Goal: Navigation & Orientation: Understand site structure

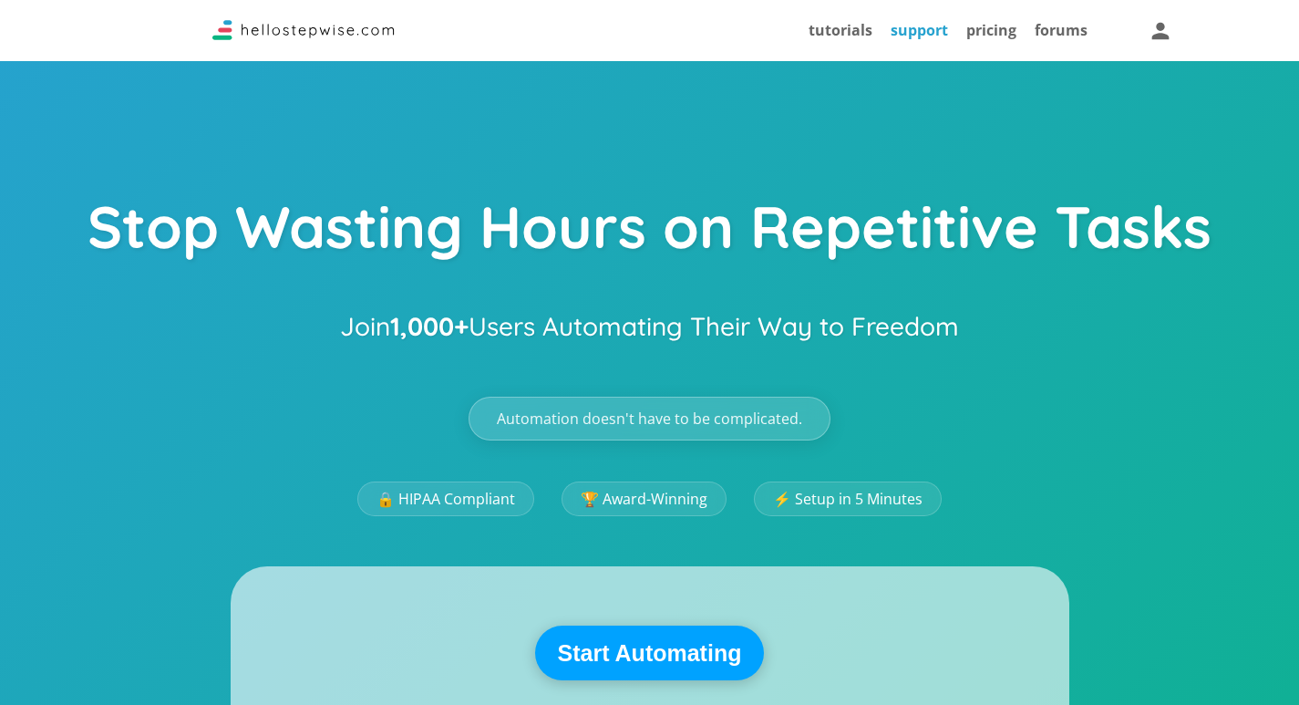
click at [916, 36] on link "support" at bounding box center [919, 30] width 57 height 20
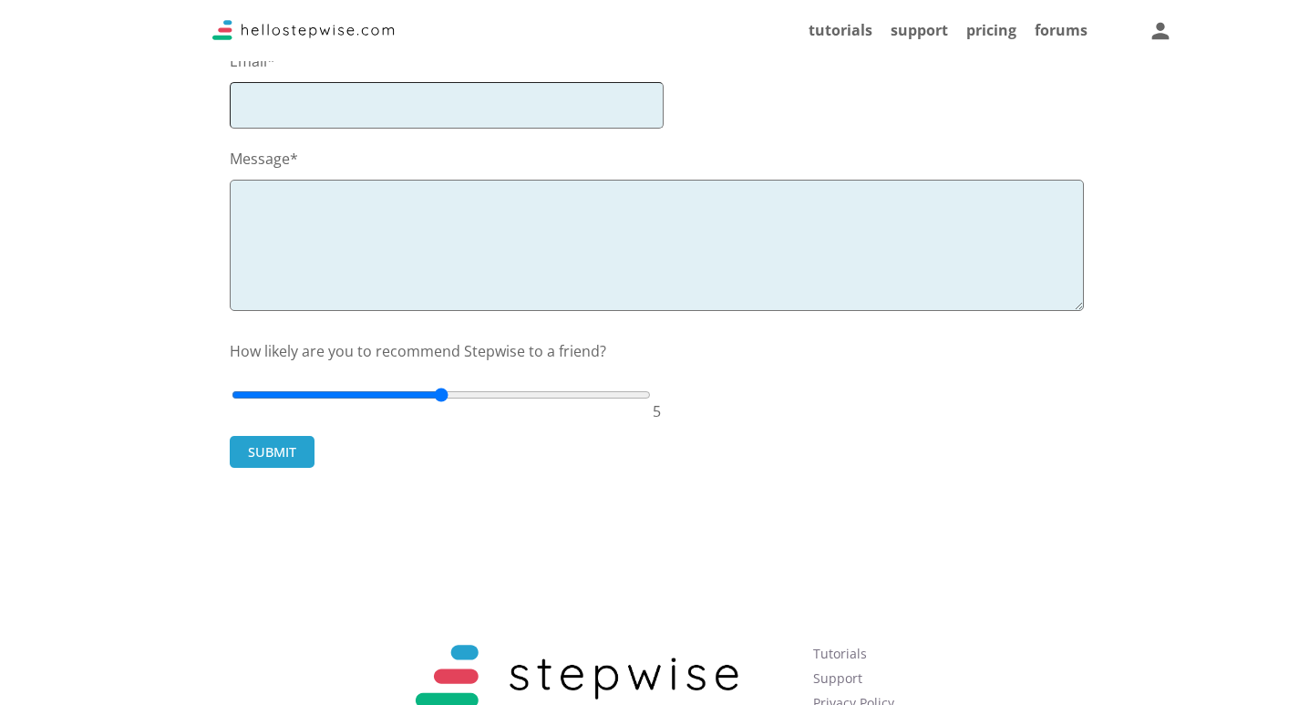
scroll to position [109, 0]
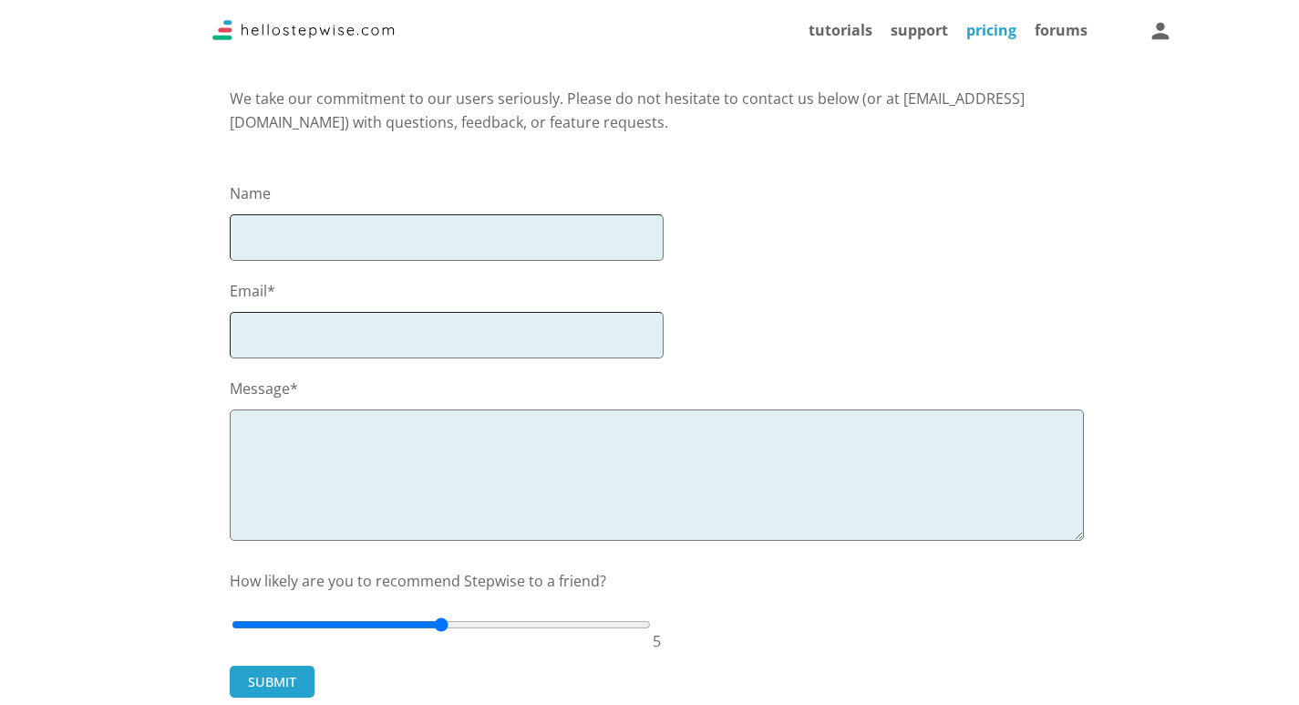
click at [999, 25] on link "pricing" at bounding box center [991, 30] width 50 height 20
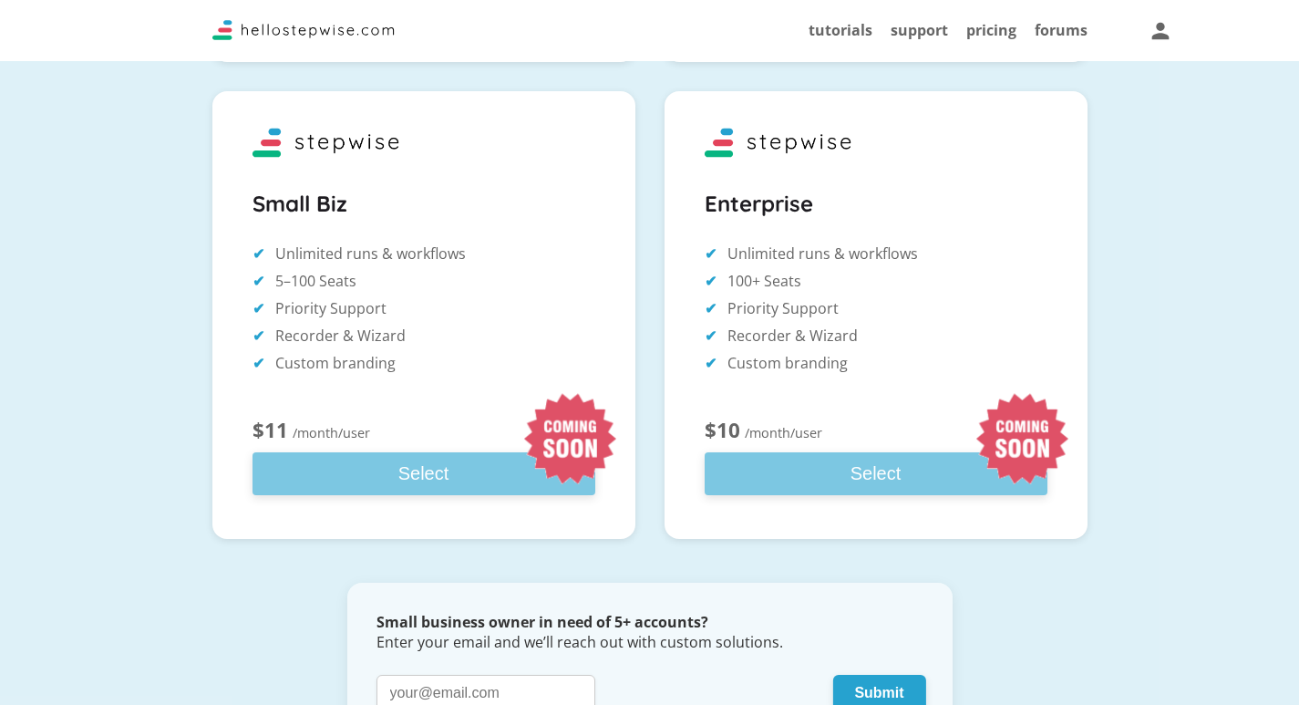
scroll to position [889, 0]
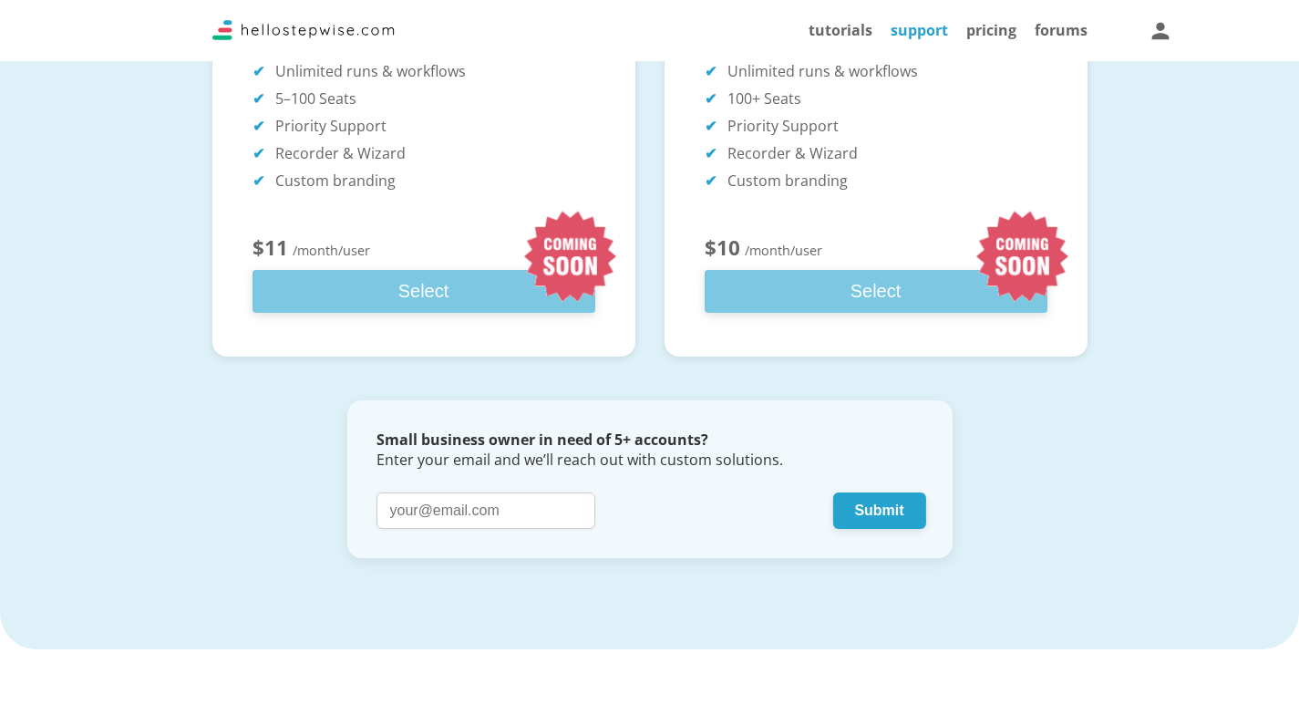
click at [922, 29] on link "support" at bounding box center [919, 30] width 57 height 20
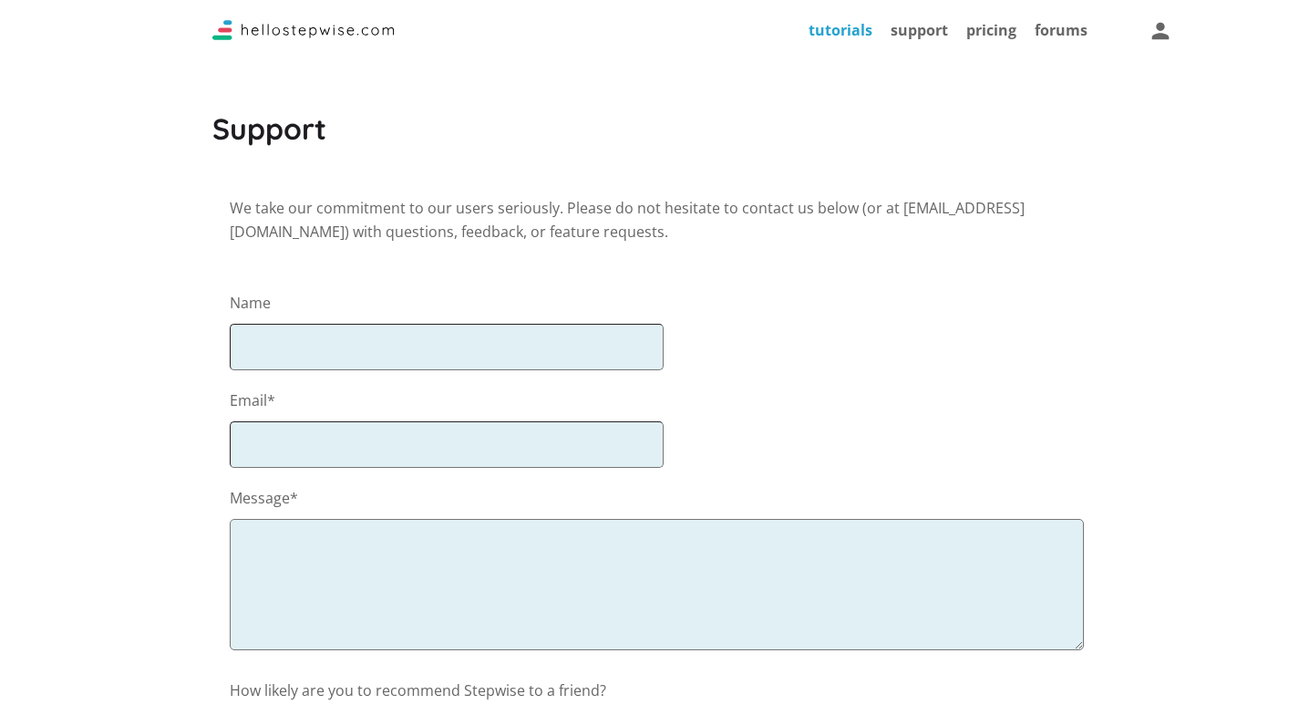
click at [838, 30] on link "tutorials" at bounding box center [841, 30] width 64 height 20
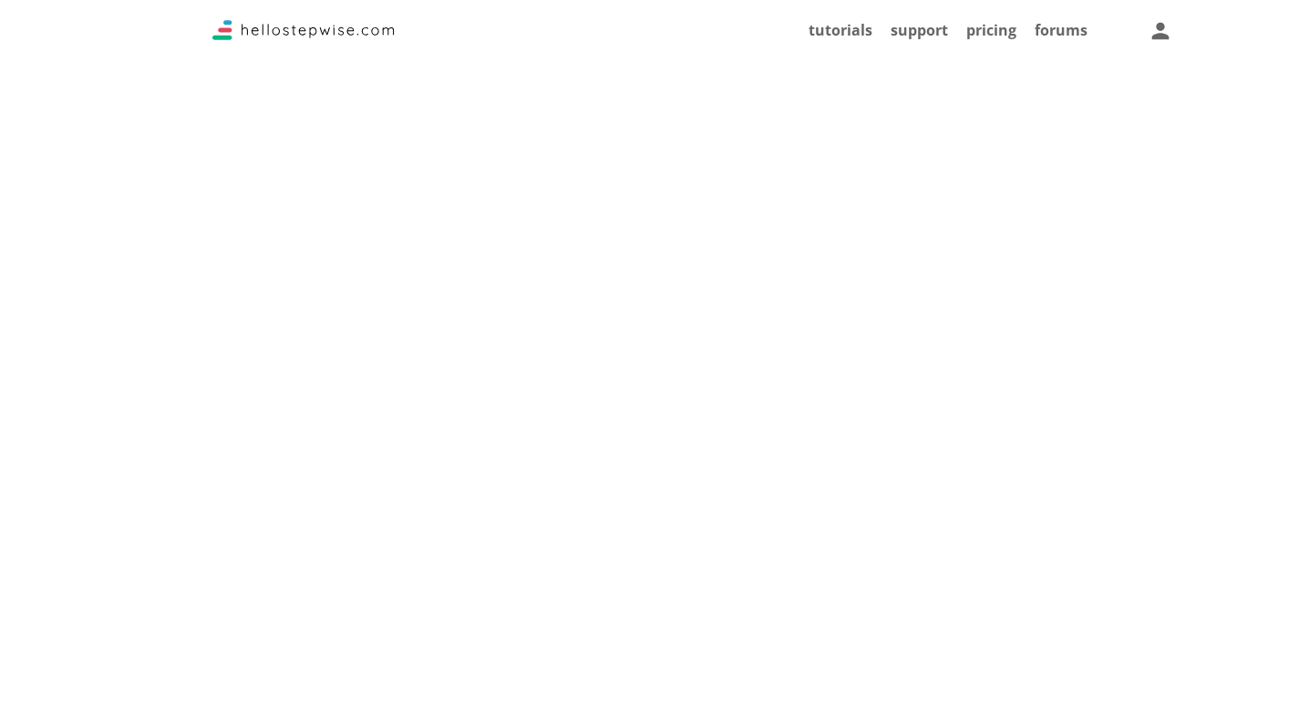
scroll to position [1185, 0]
click at [294, 30] on img at bounding box center [303, 30] width 182 height 20
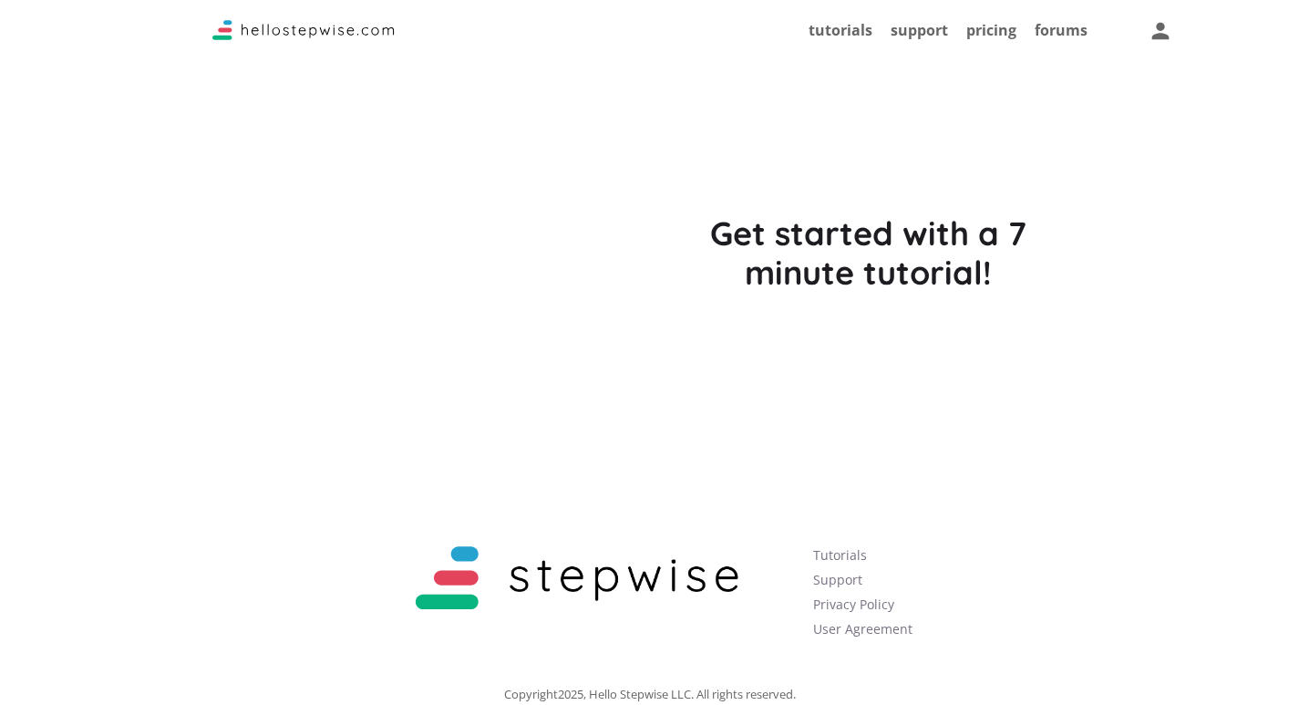
scroll to position [5331, 0]
